Goal: Find specific page/section: Find specific page/section

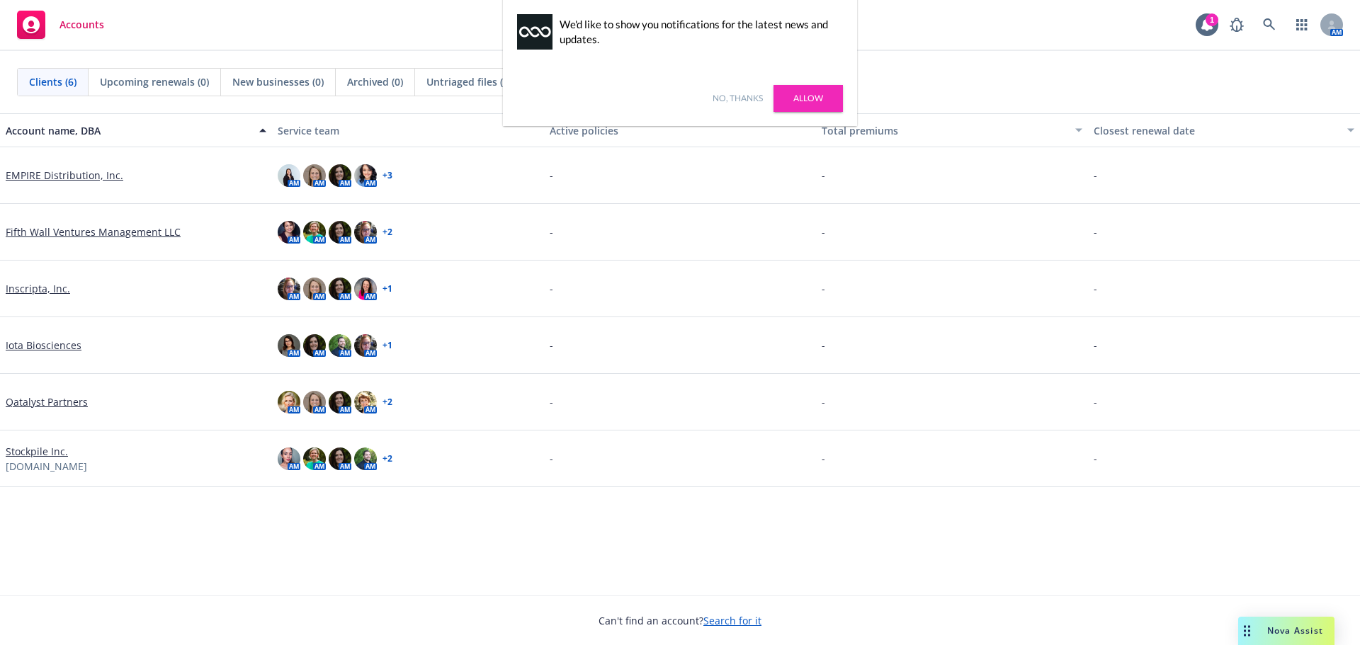
click at [1297, 632] on span "Nova Assist" at bounding box center [1295, 631] width 56 height 12
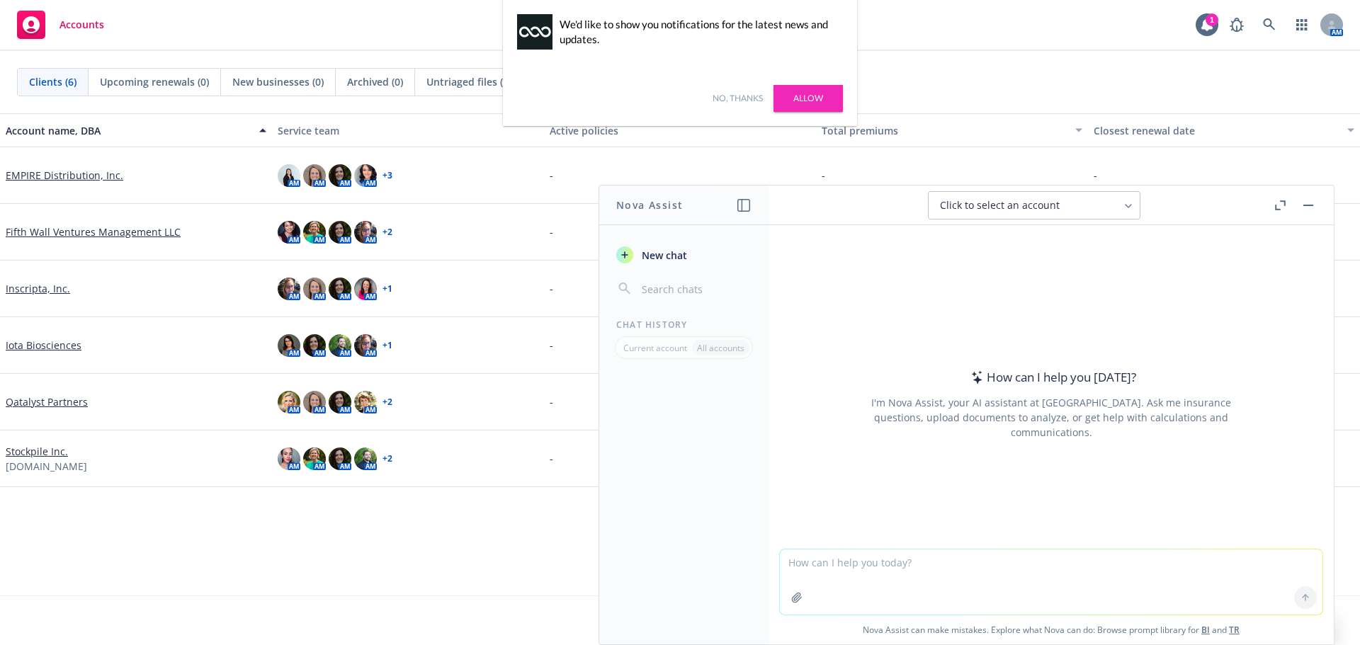
click at [619, 261] on icon "button" at bounding box center [624, 254] width 11 height 11
click at [826, 204] on icon "button" at bounding box center [822, 205] width 10 height 10
click at [991, 209] on span "Click to select an account" at bounding box center [1023, 205] width 120 height 14
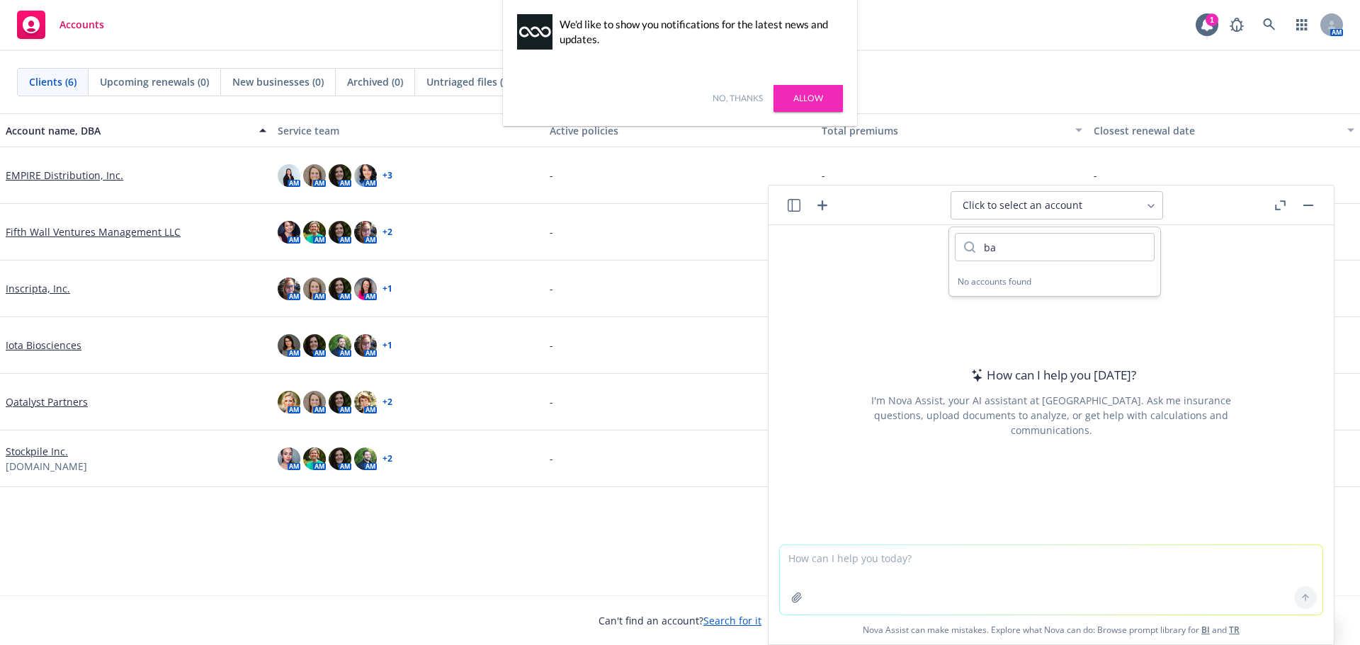
type input "b"
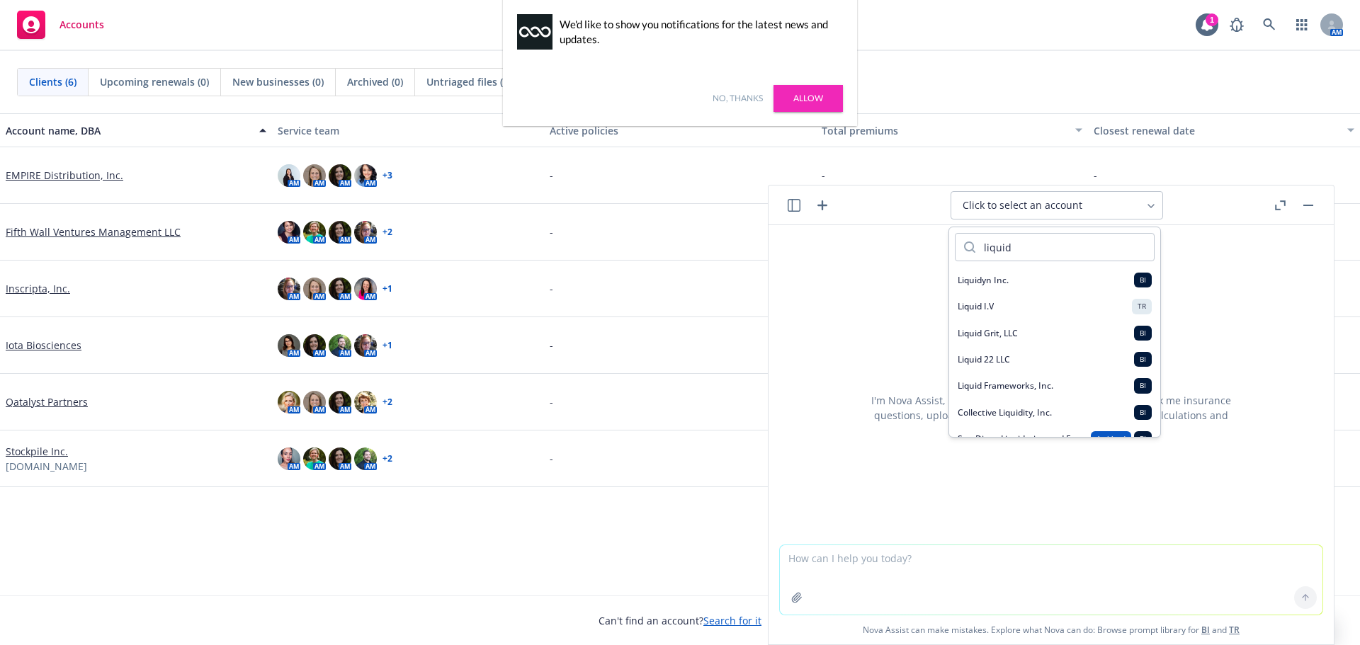
type input "liquid"
click at [1071, 312] on div "Liquid I.V TR" at bounding box center [1055, 306] width 194 height 15
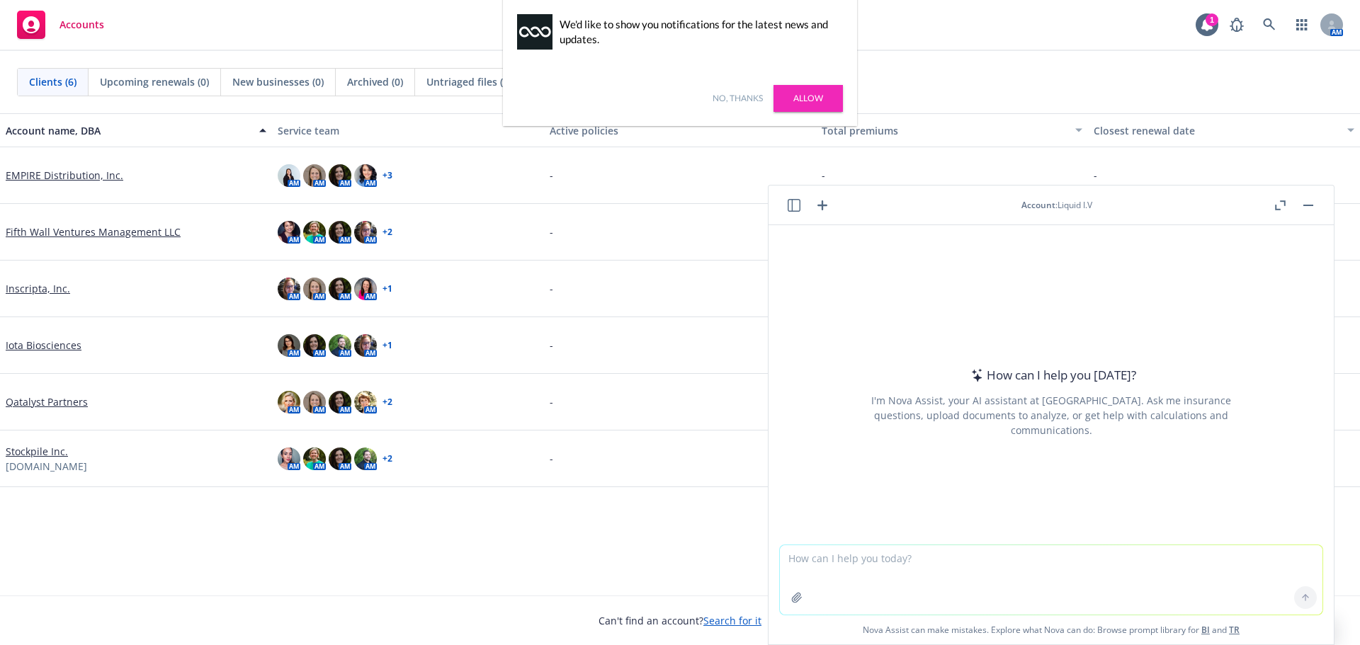
click at [746, 96] on link "No, thanks" at bounding box center [737, 98] width 50 height 13
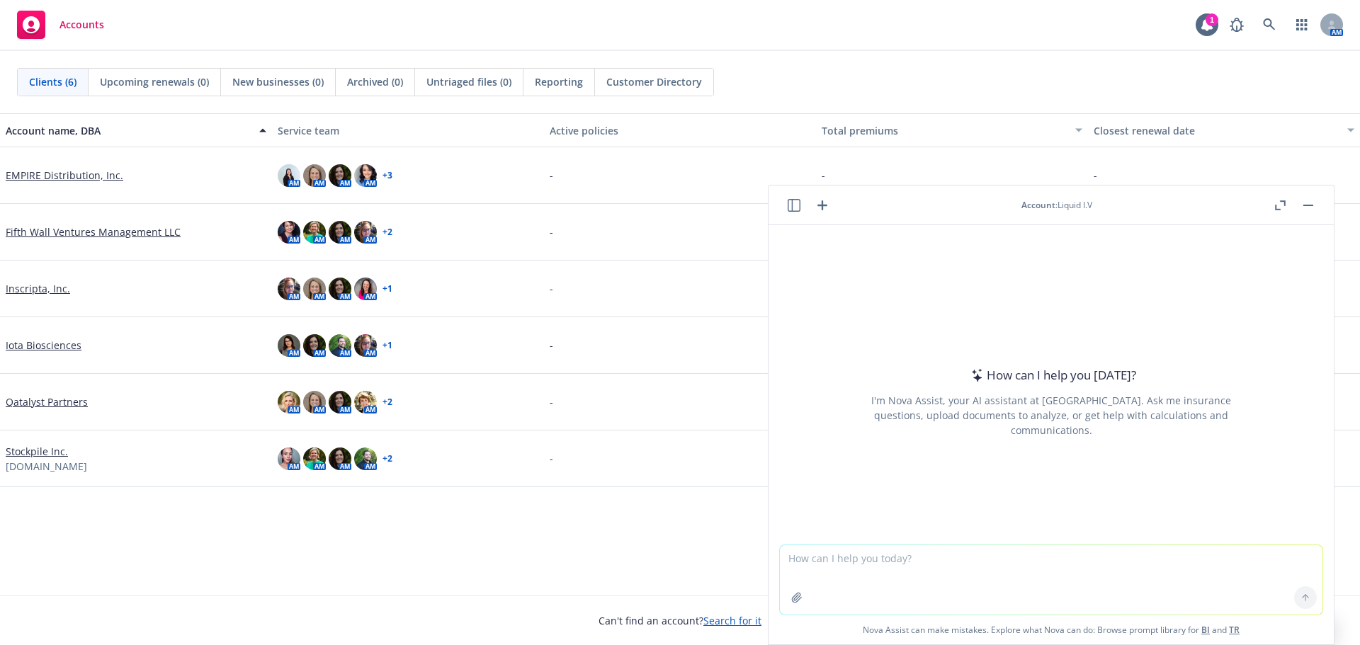
click at [994, 38] on div "Accounts 1 AM" at bounding box center [680, 25] width 1360 height 51
click at [212, 535] on div "Account name, DBA Service team Active policies Total premiums Closest renewal d…" at bounding box center [680, 353] width 1360 height 480
